Goal: Check status

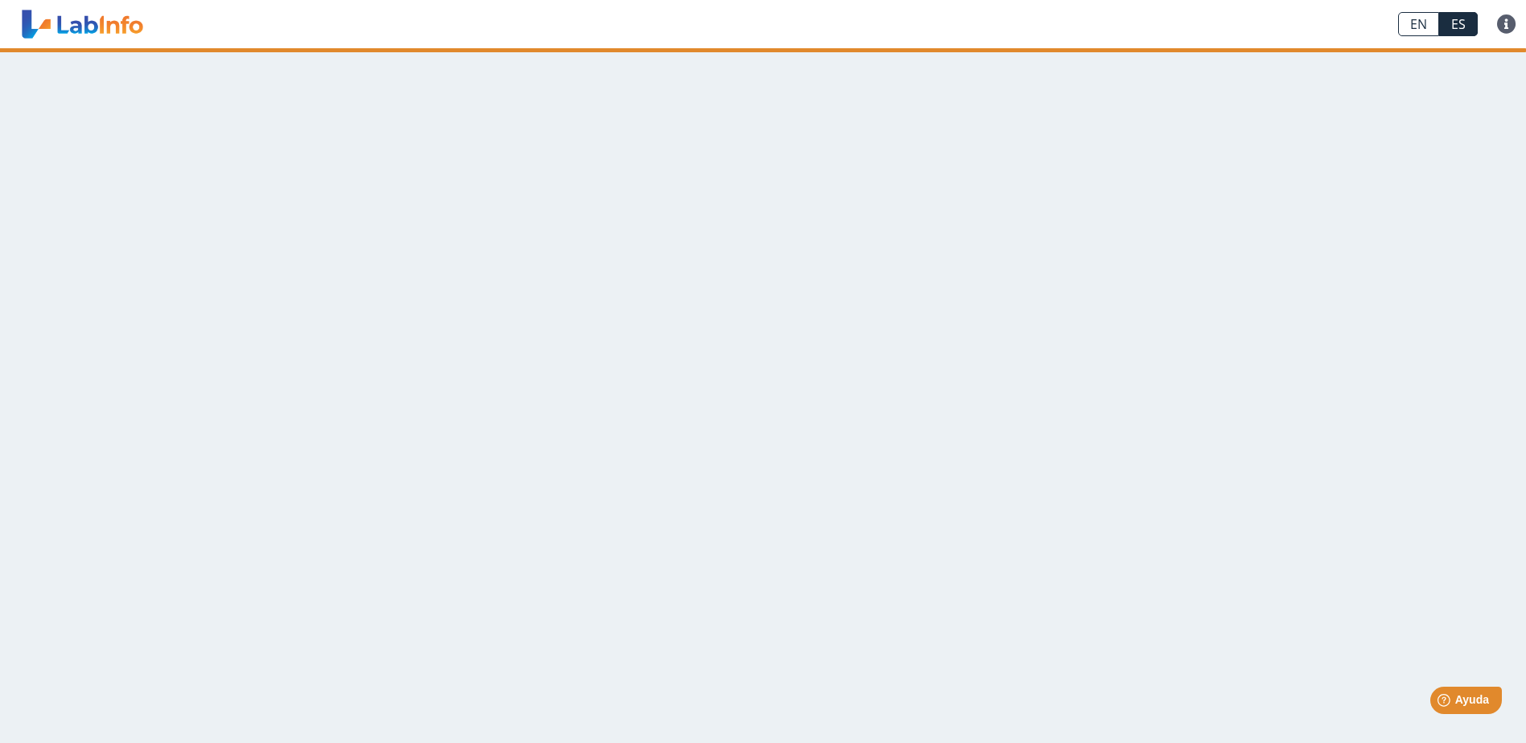
click at [1461, 26] on link "ES" at bounding box center [1458, 24] width 39 height 24
drag, startPoint x: 1461, startPoint y: 26, endPoint x: 1102, endPoint y: 292, distance: 446.9
click at [1110, 286] on main at bounding box center [763, 395] width 1526 height 695
